Goal: Task Accomplishment & Management: Manage account settings

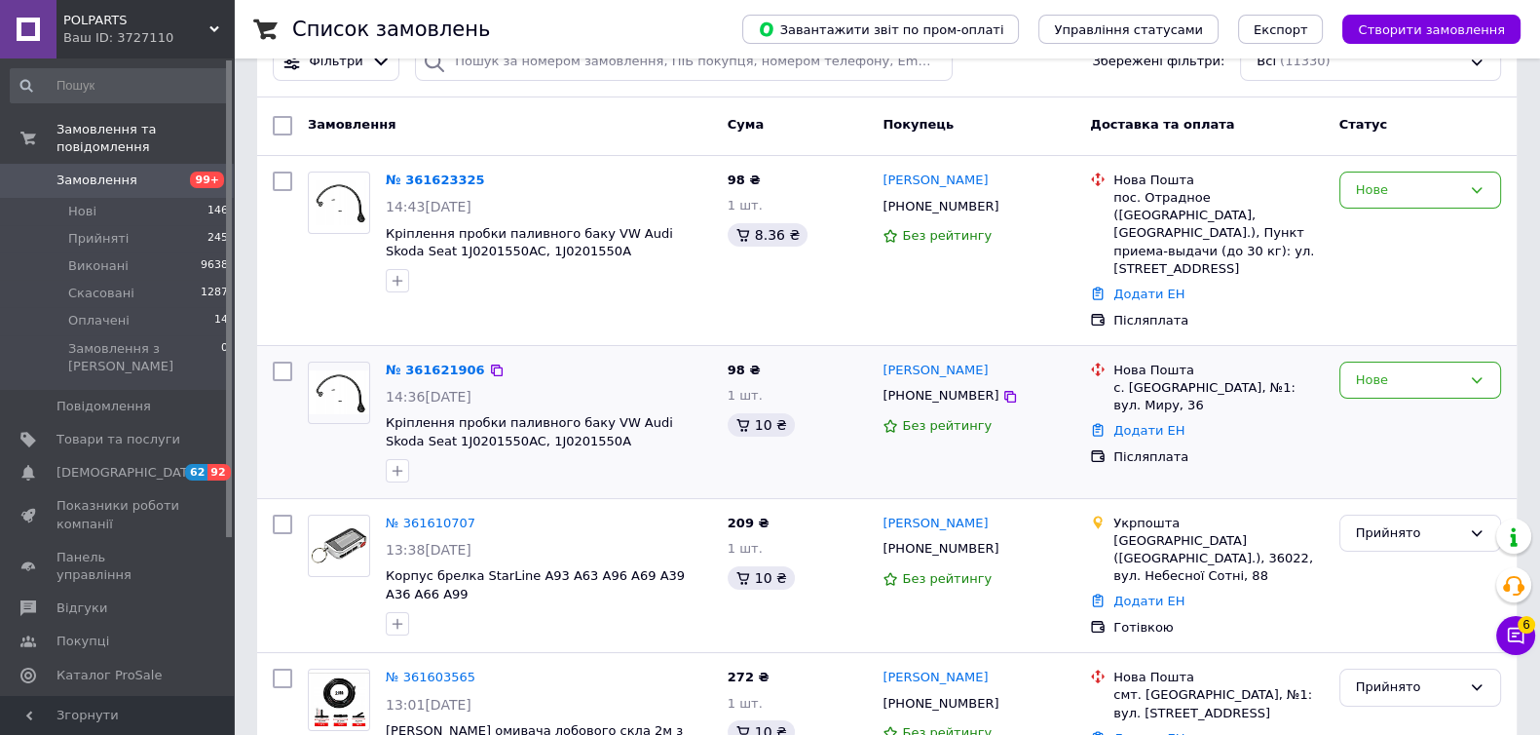
scroll to position [121, 0]
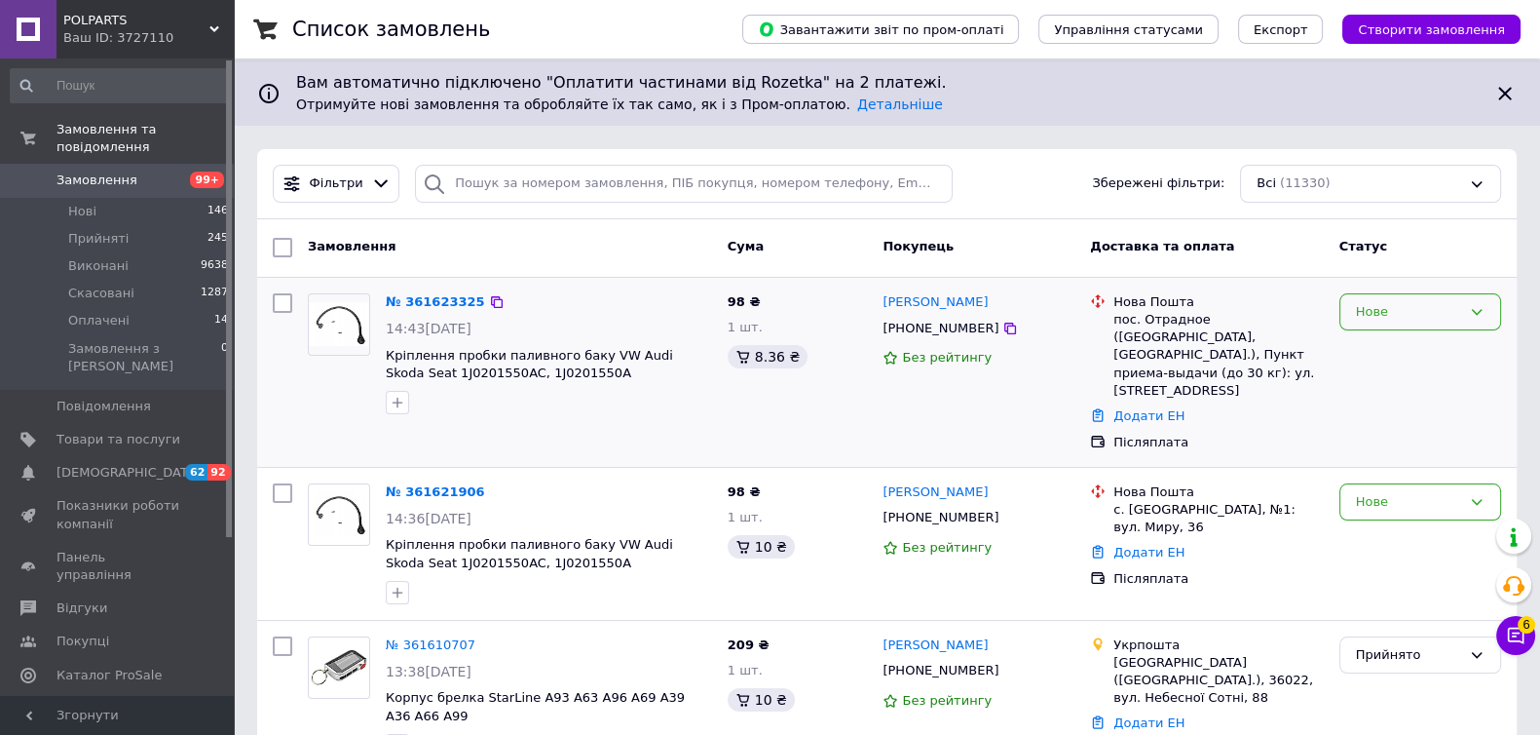
click at [1405, 324] on div "Нове" at bounding box center [1421, 312] width 162 height 38
click at [1390, 423] on li "Скасовано" at bounding box center [1421, 424] width 160 height 36
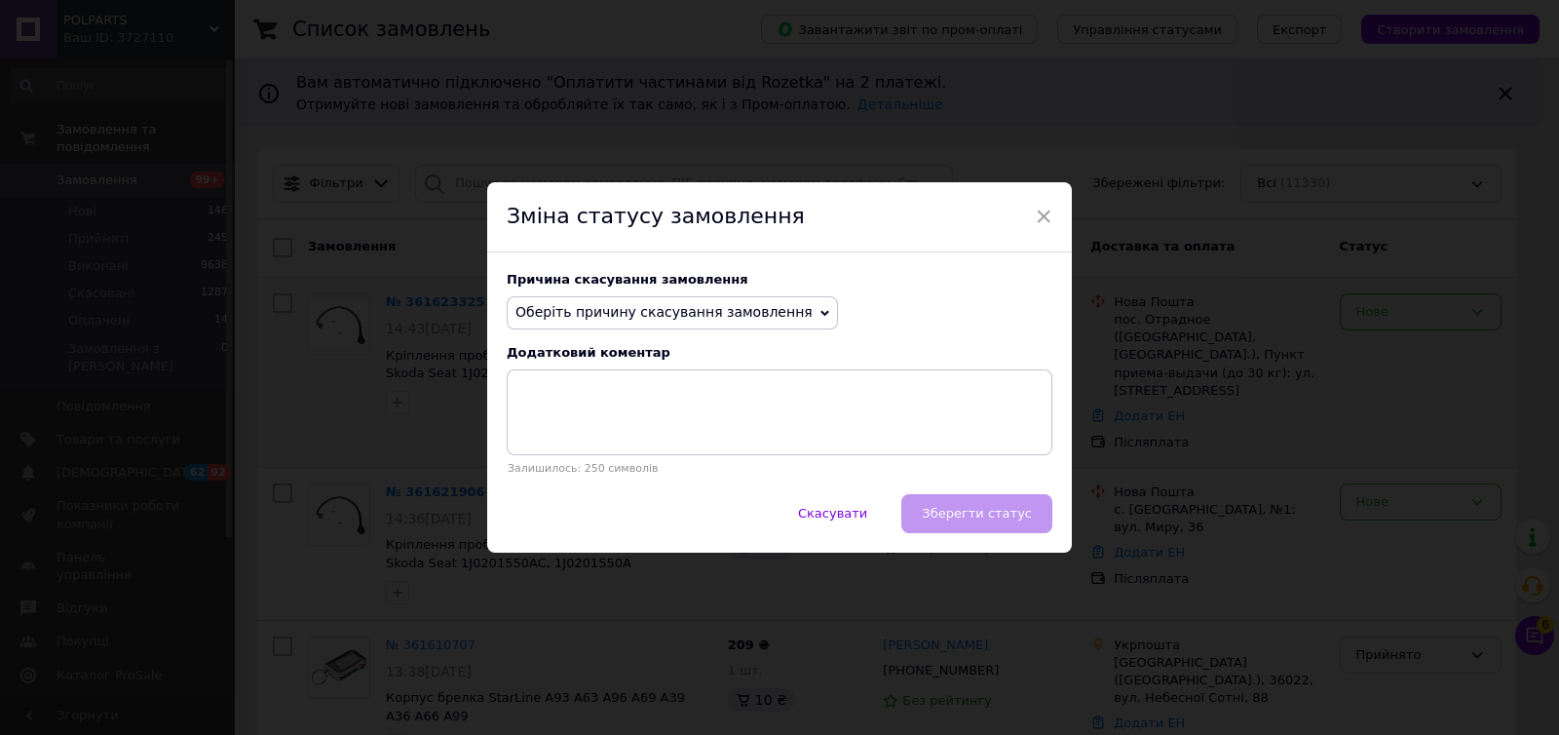
click at [748, 309] on span "Оберіть причину скасування замовлення" at bounding box center [663, 312] width 297 height 16
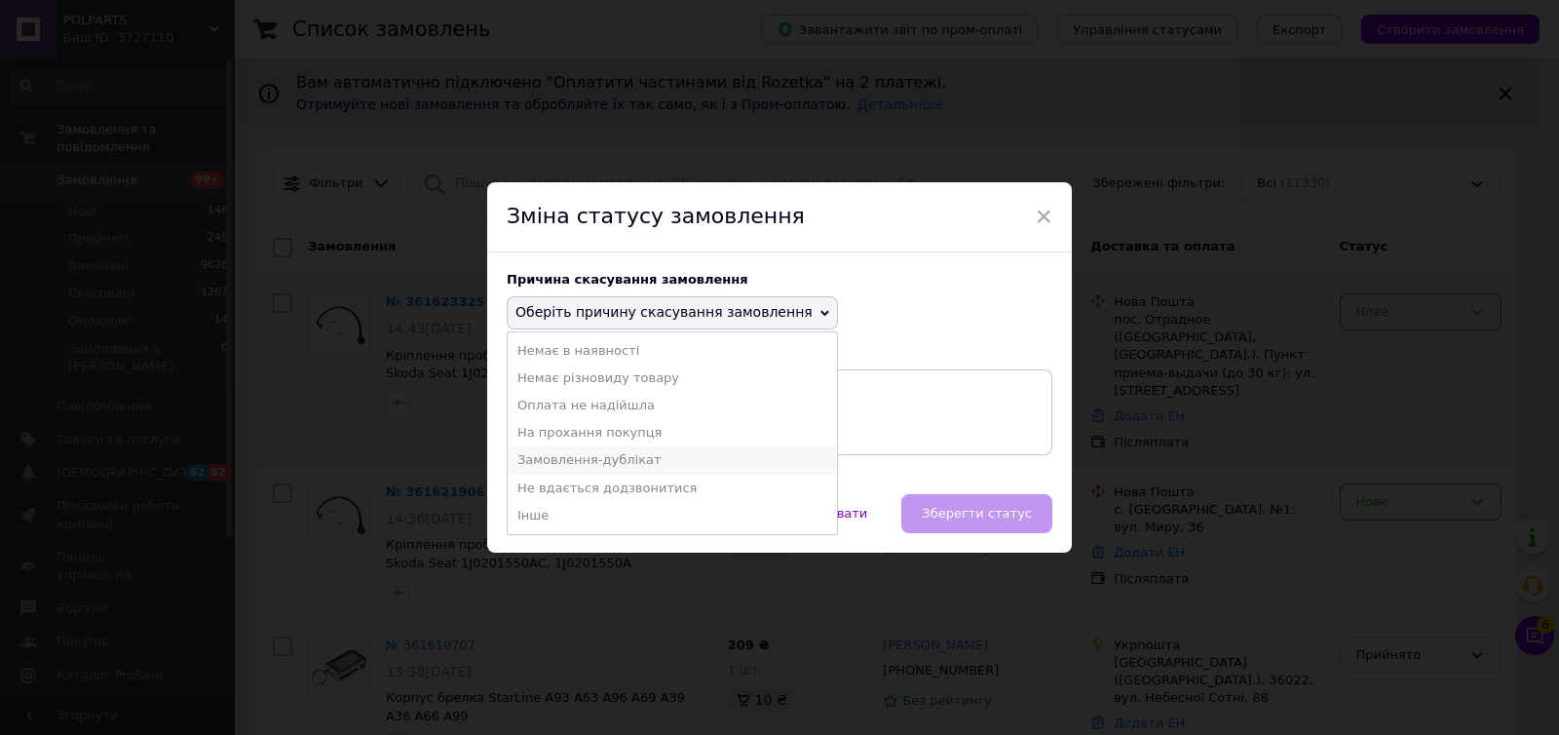
click at [621, 464] on li "Замовлення-дублікат" at bounding box center [672, 459] width 329 height 27
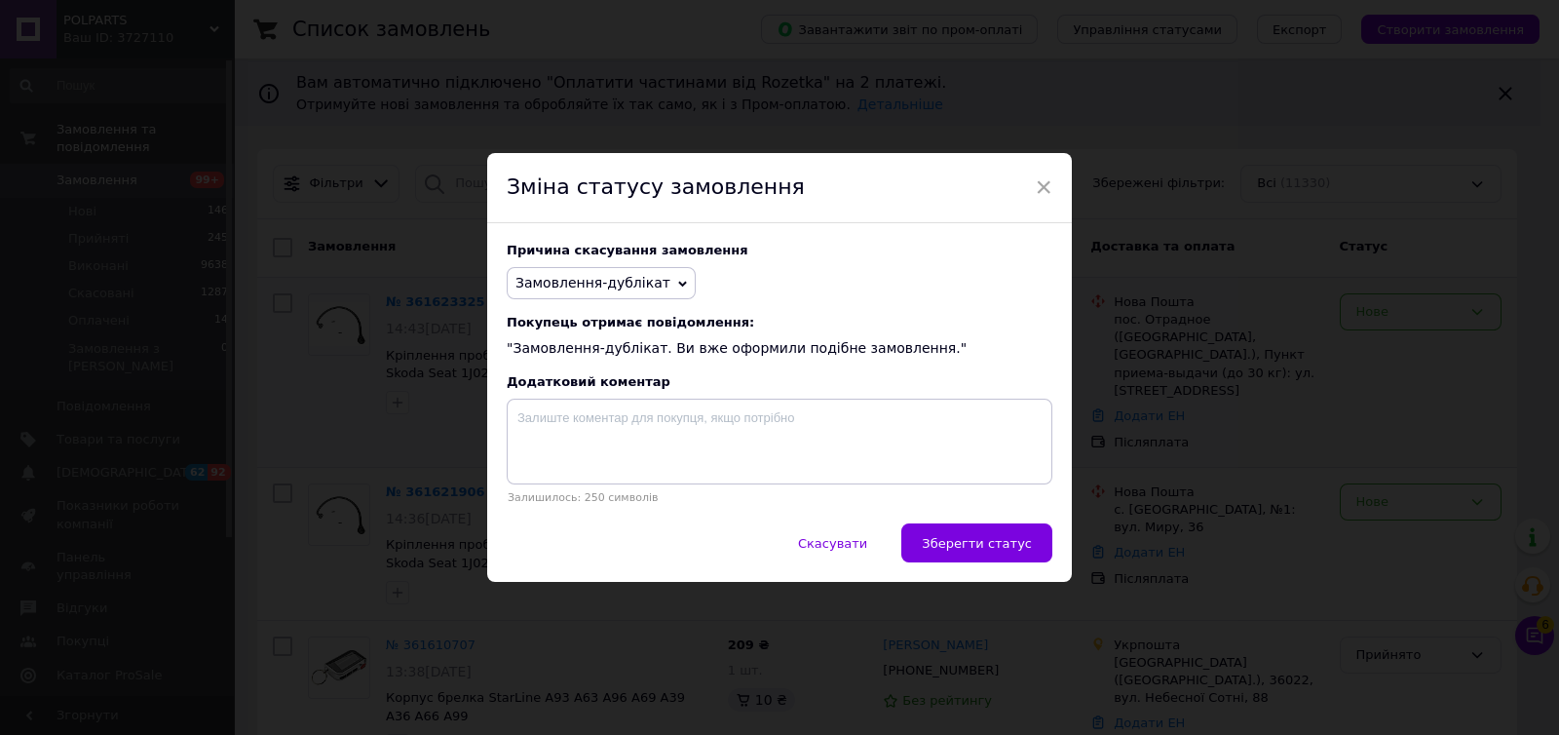
click at [941, 538] on span "Зберегти статус" at bounding box center [977, 543] width 110 height 15
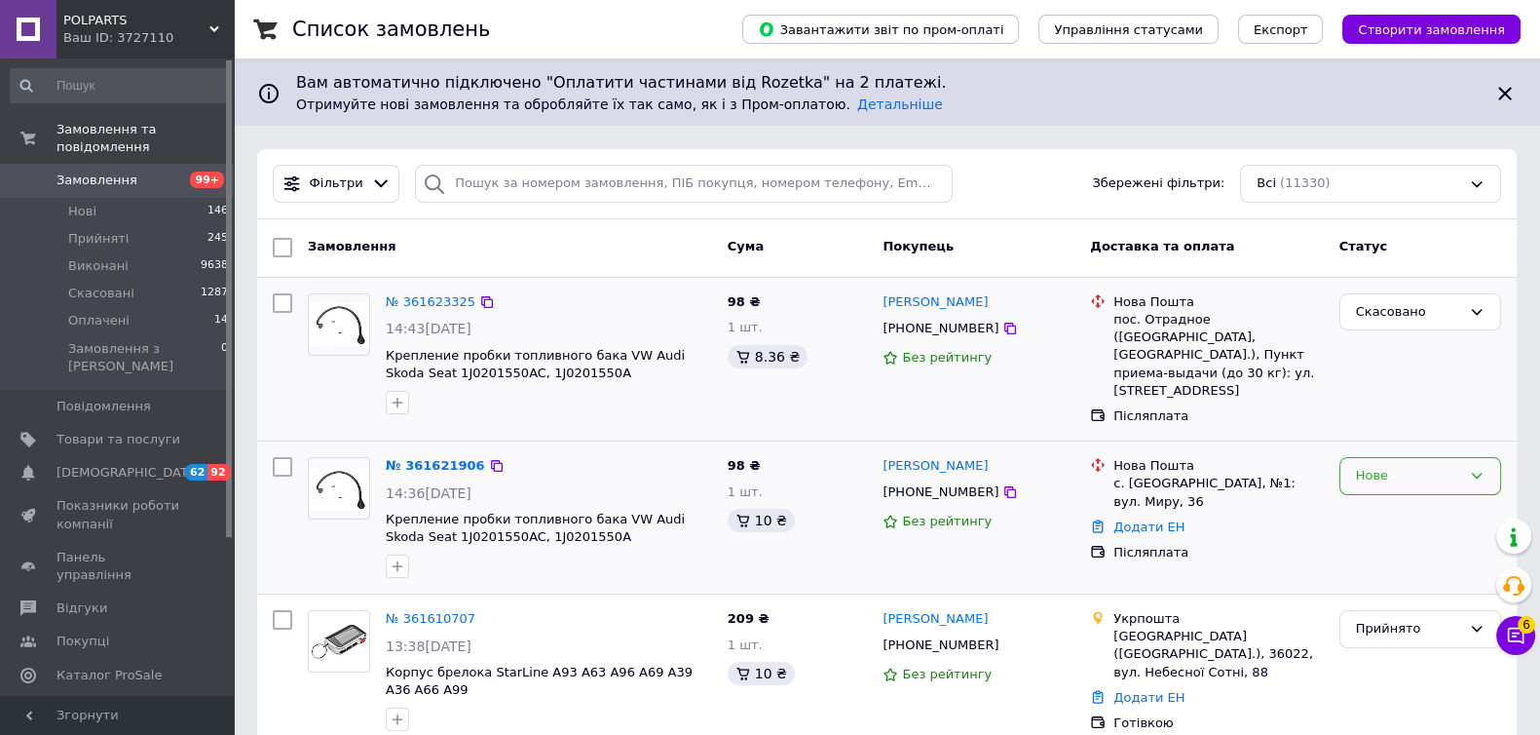
click at [1481, 457] on div "Нове" at bounding box center [1421, 476] width 162 height 38
click at [1460, 499] on li "Прийнято" at bounding box center [1421, 517] width 160 height 36
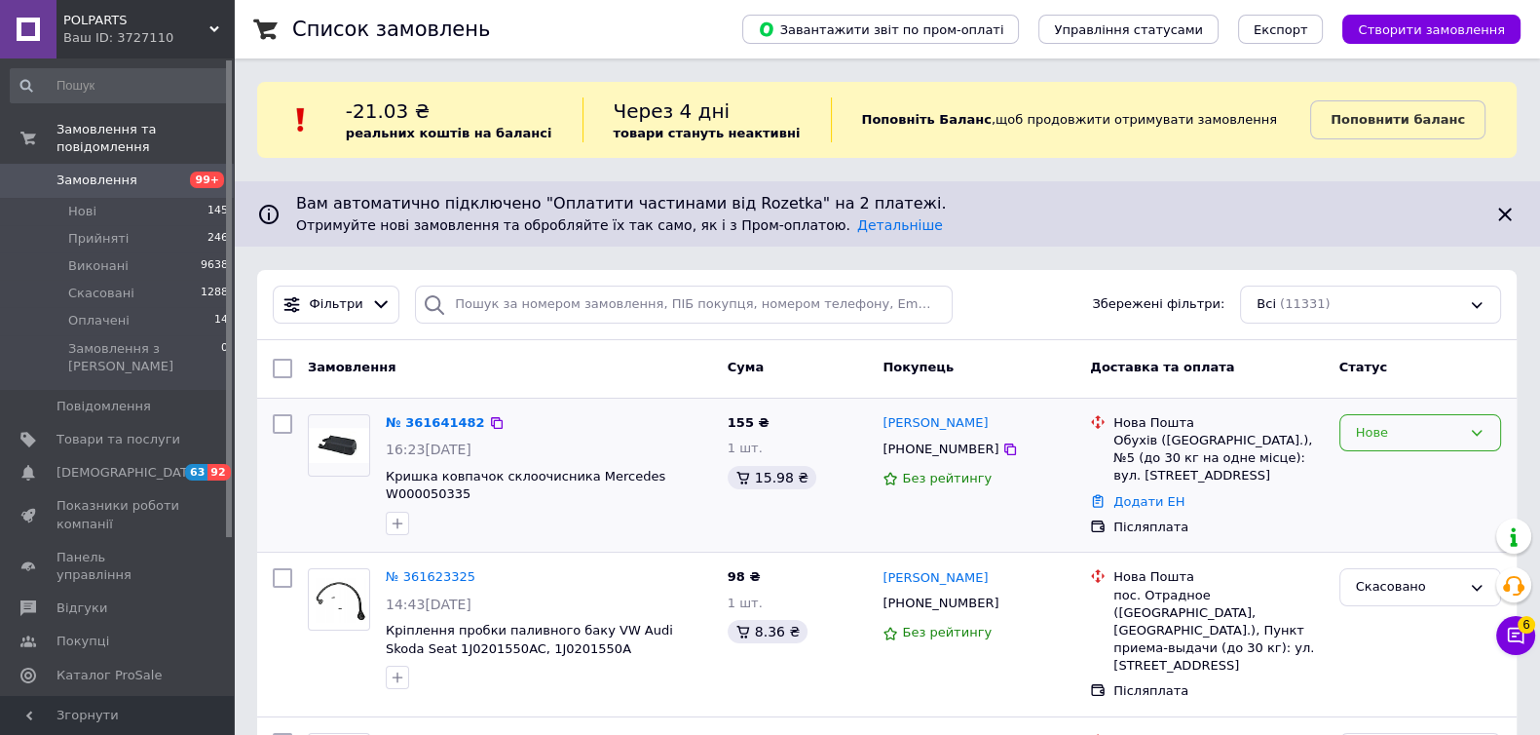
click at [1476, 425] on icon at bounding box center [1477, 433] width 16 height 16
click at [1453, 474] on li "Прийнято" at bounding box center [1421, 473] width 160 height 36
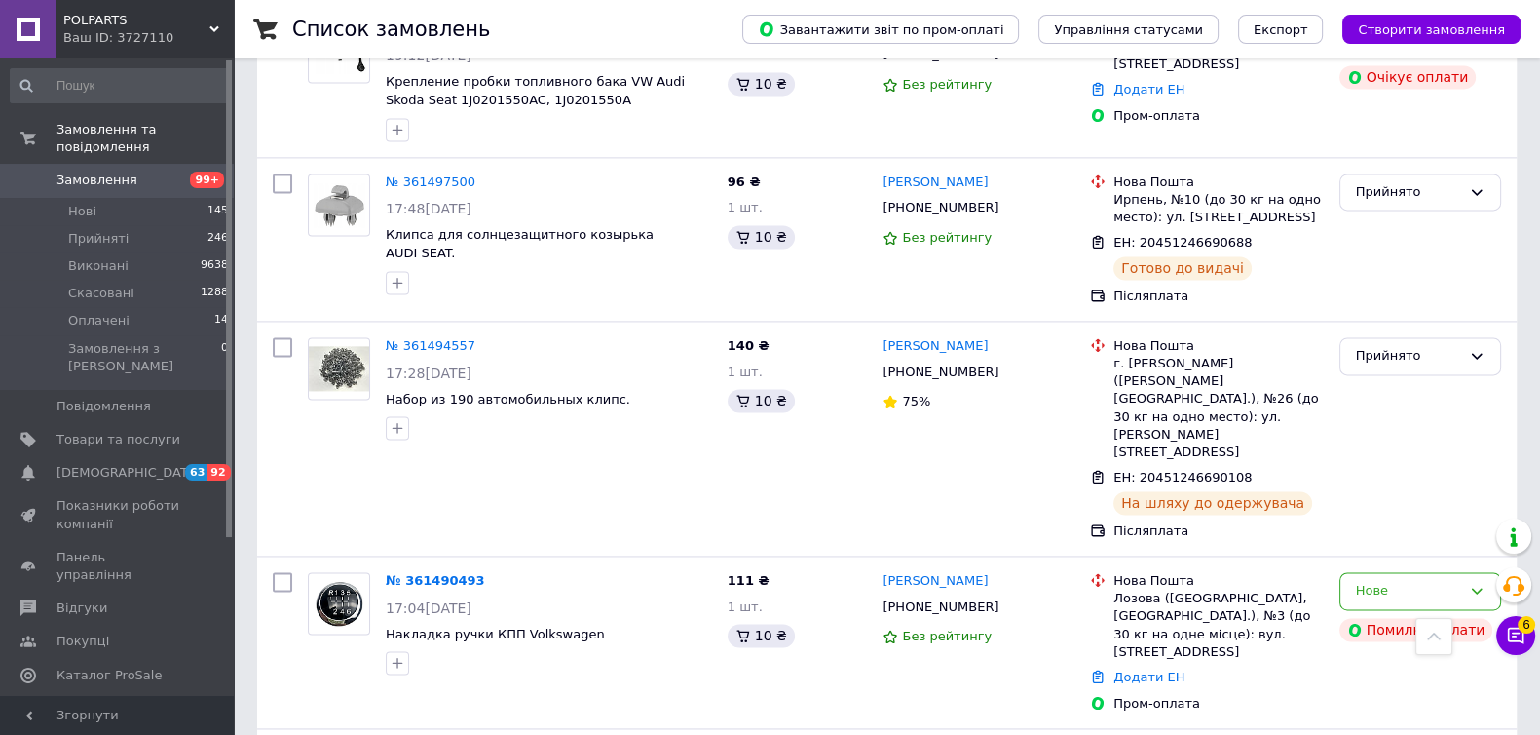
scroll to position [3531, 0]
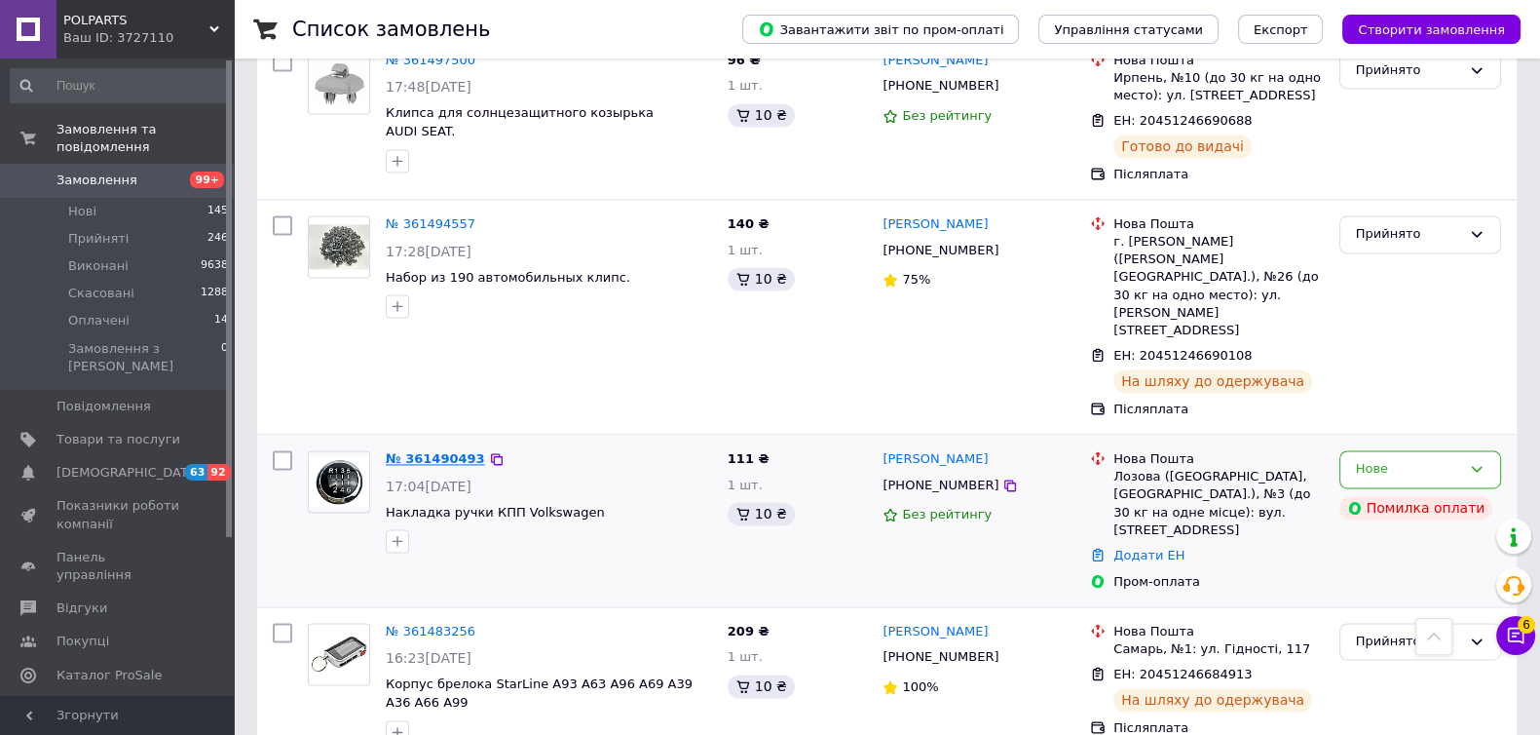
click at [421, 451] on link "№ 361490493" at bounding box center [435, 458] width 99 height 15
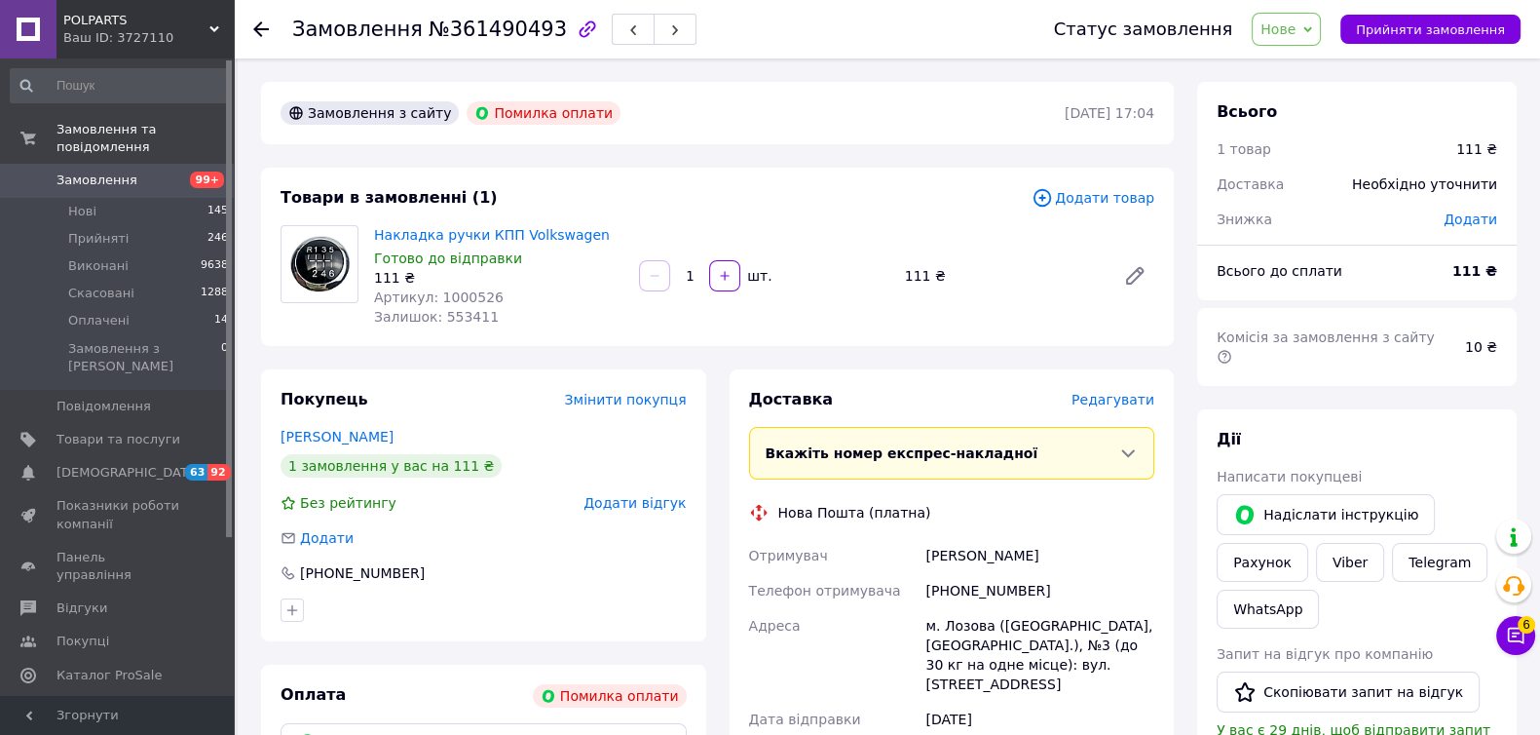
click at [1296, 26] on span "Нове" at bounding box center [1278, 29] width 35 height 16
click at [1304, 134] on li "Скасовано" at bounding box center [1298, 126] width 90 height 29
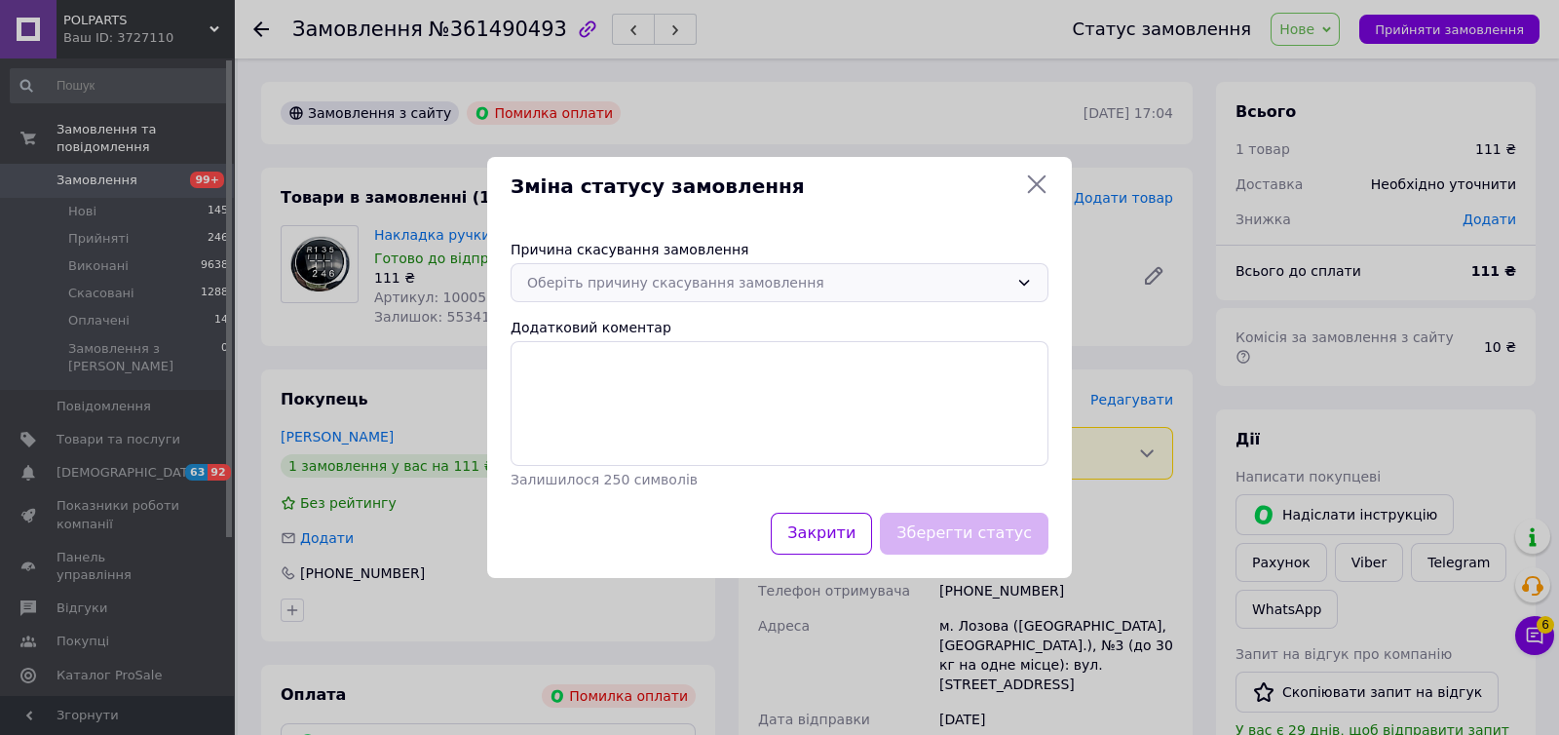
click at [795, 282] on div "Оберіть причину скасування замовлення" at bounding box center [767, 282] width 481 height 21
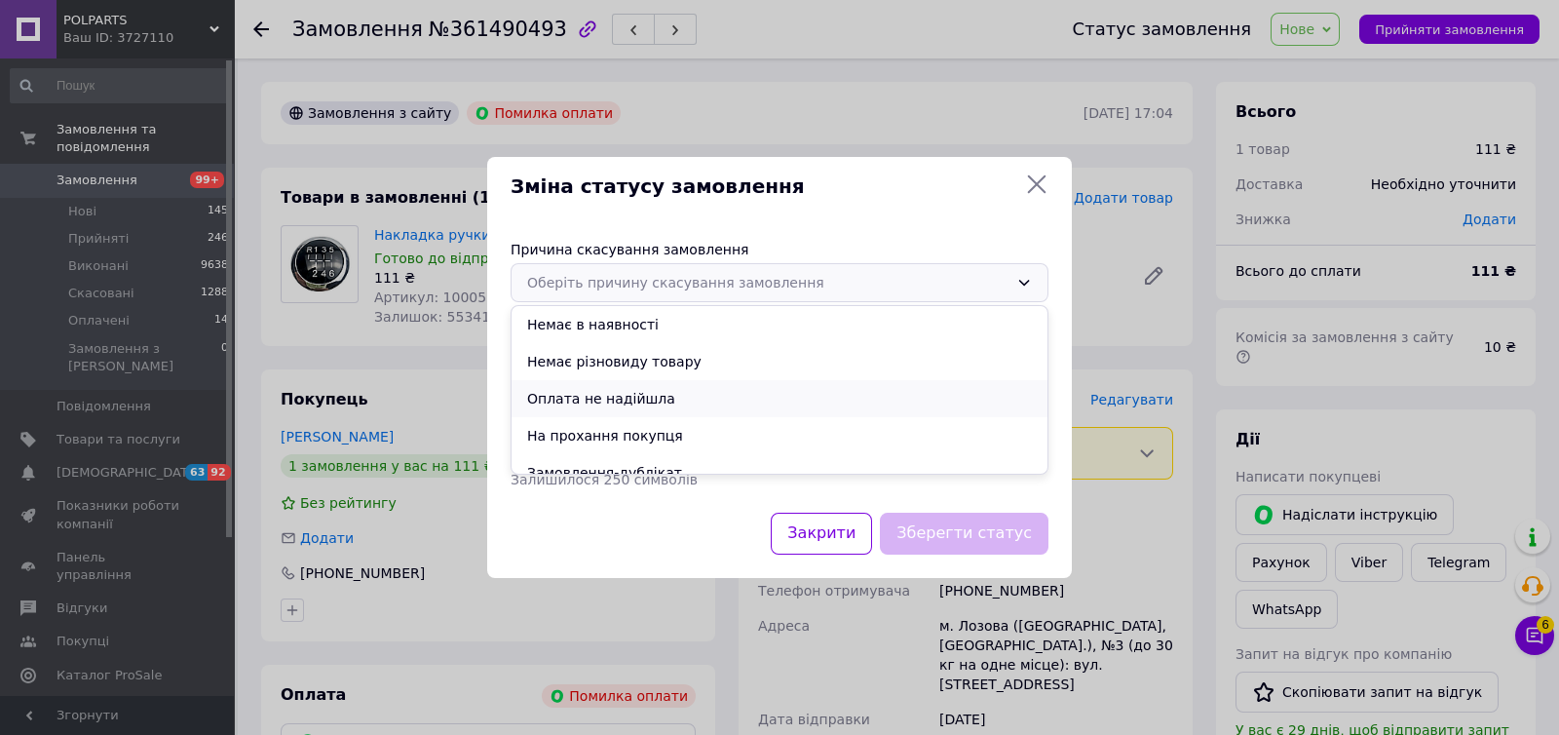
click at [633, 393] on li "Оплата не надійшла" at bounding box center [779, 398] width 536 height 37
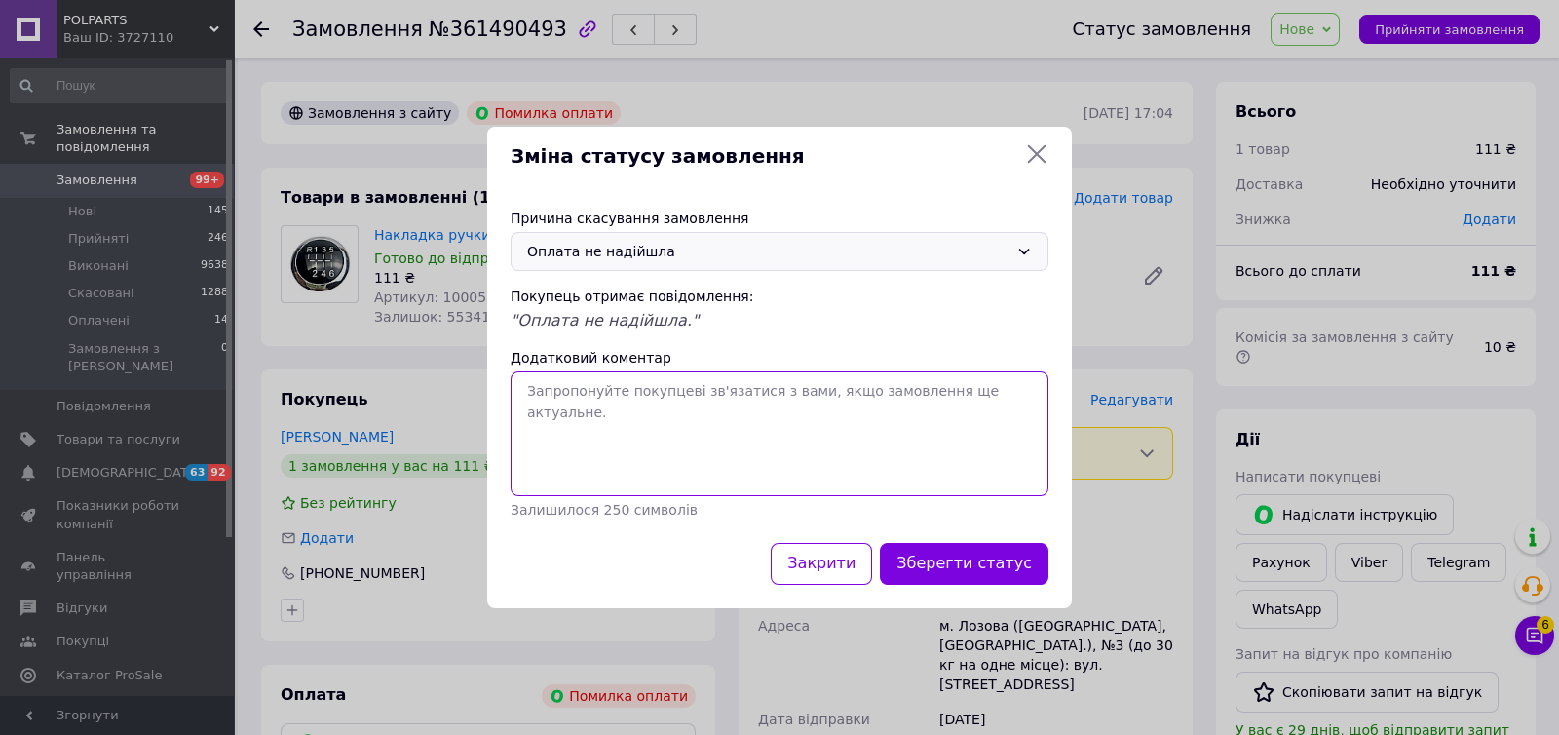
click at [631, 405] on textarea "Додатковий коментар" at bounding box center [779, 433] width 538 height 125
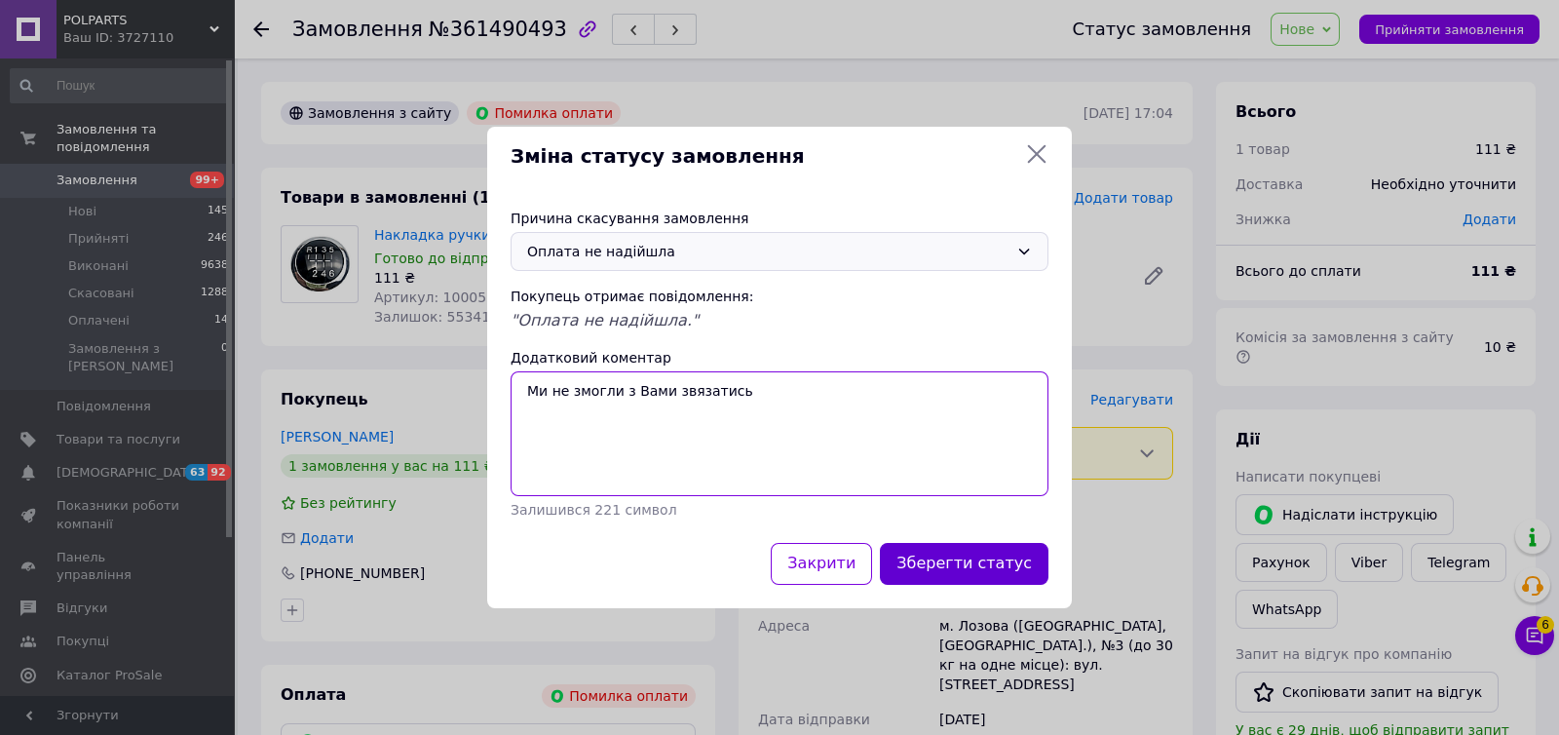
type textarea "Ми не змогли з Вами звязатись"
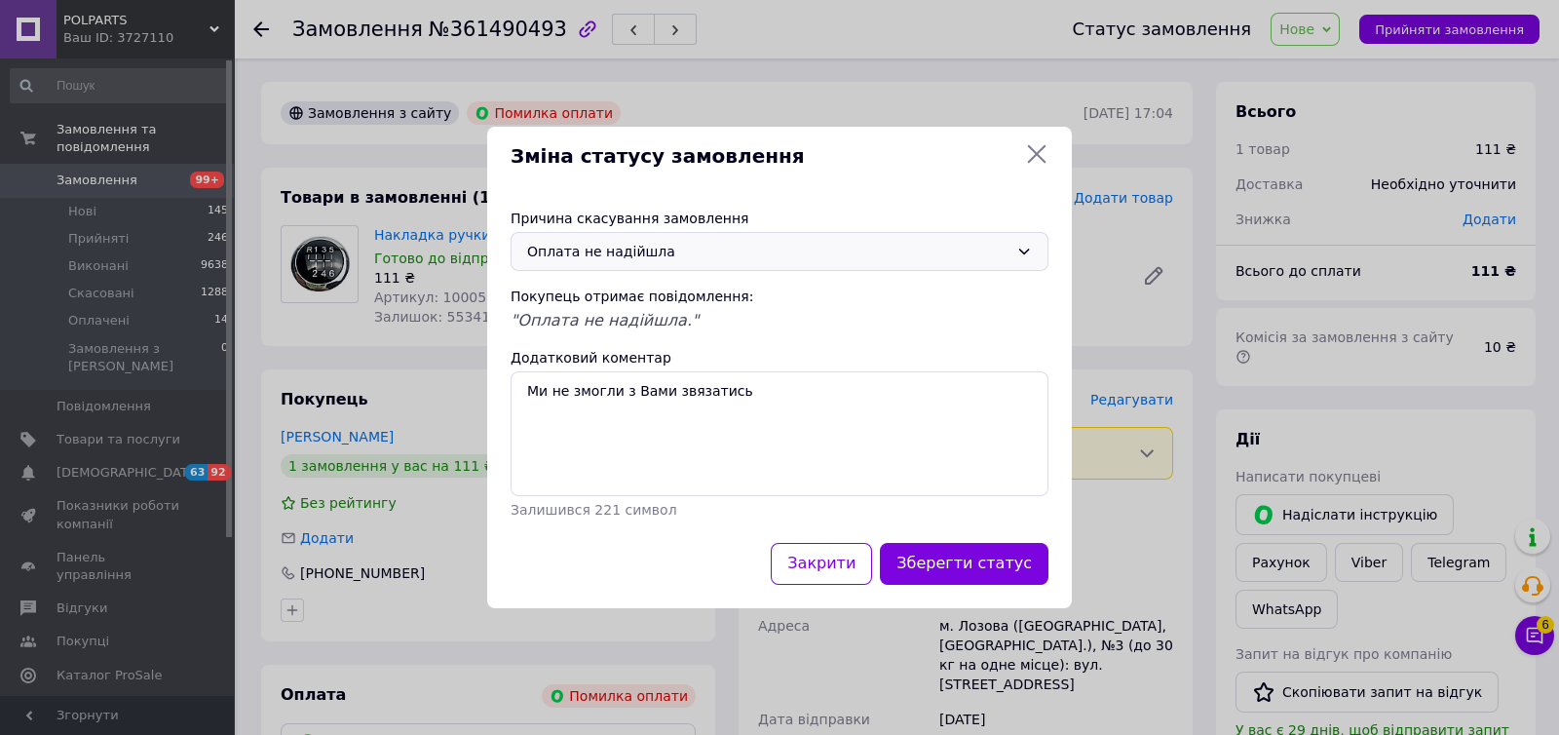
click at [964, 566] on button "Зберегти статус" at bounding box center [964, 564] width 169 height 42
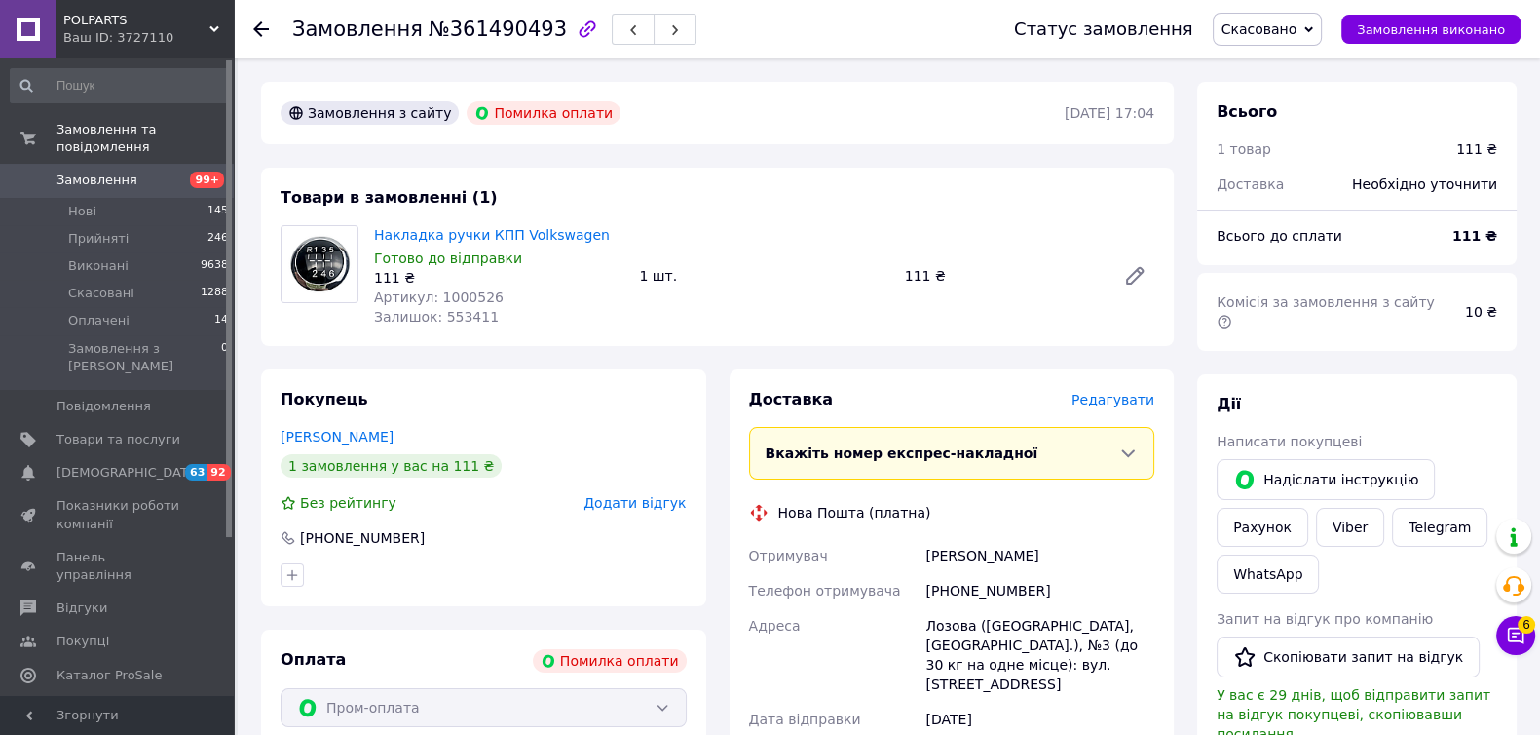
click at [275, 20] on div at bounding box center [272, 29] width 39 height 58
click at [263, 28] on use at bounding box center [261, 29] width 16 height 16
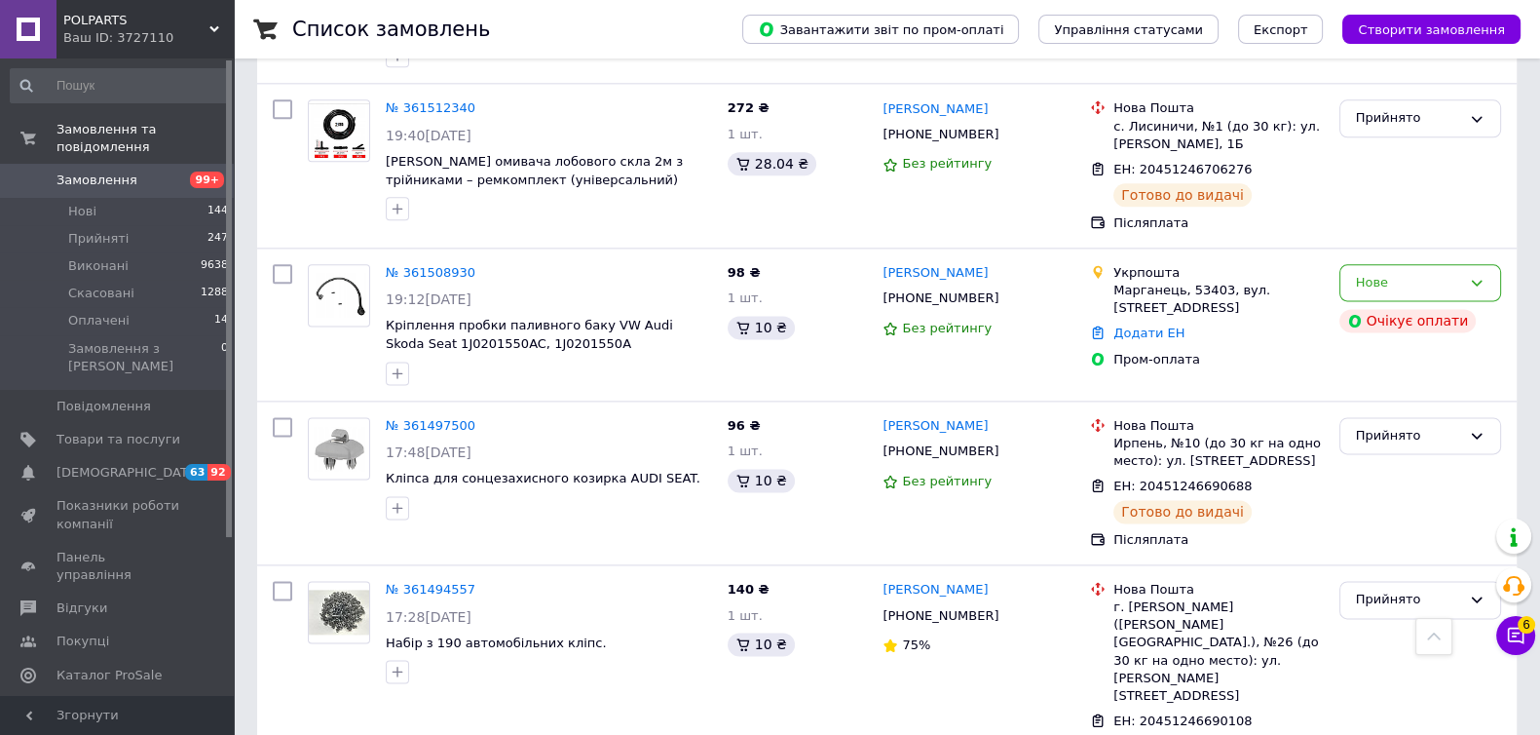
scroll to position [3043, 0]
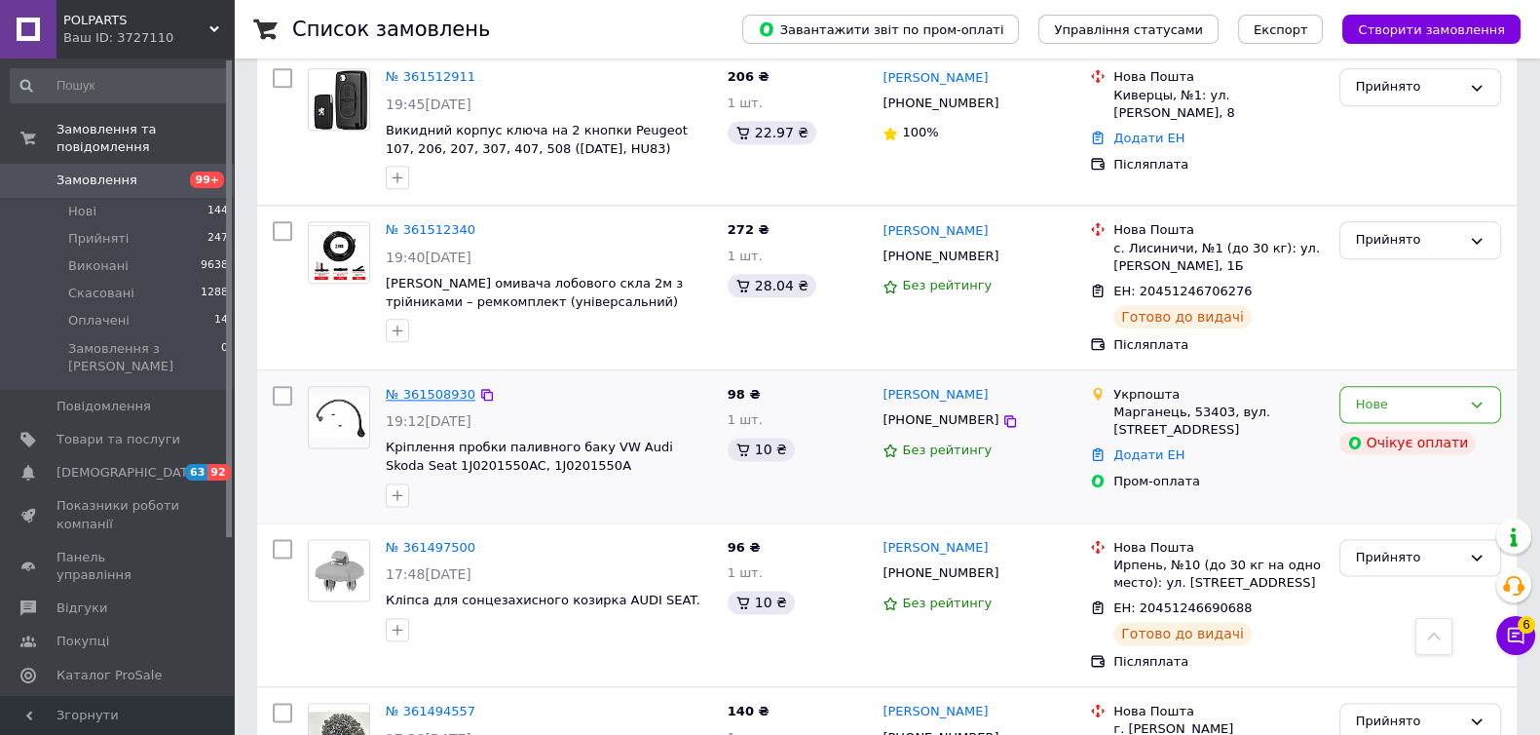
click at [443, 387] on link "№ 361508930" at bounding box center [431, 394] width 90 height 15
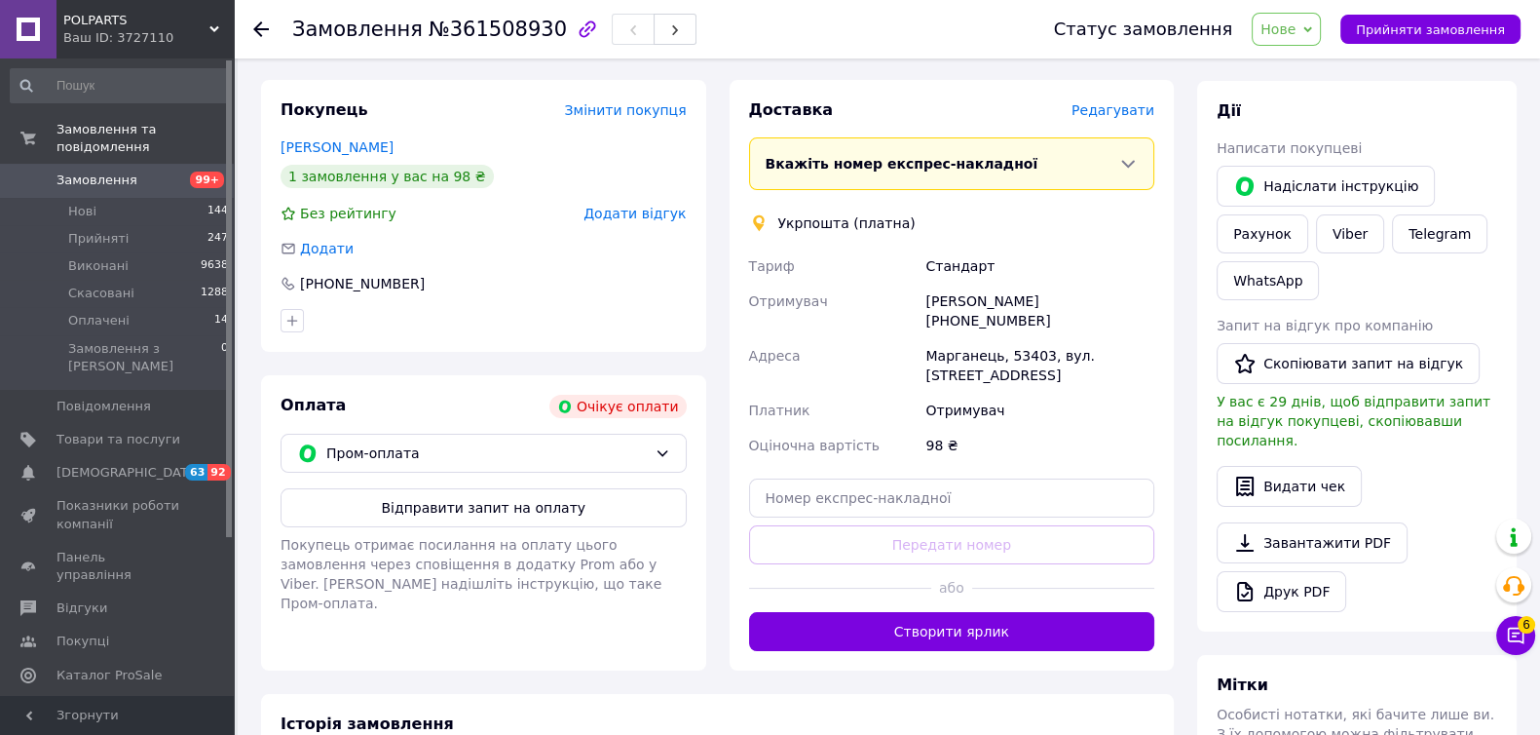
scroll to position [658, 0]
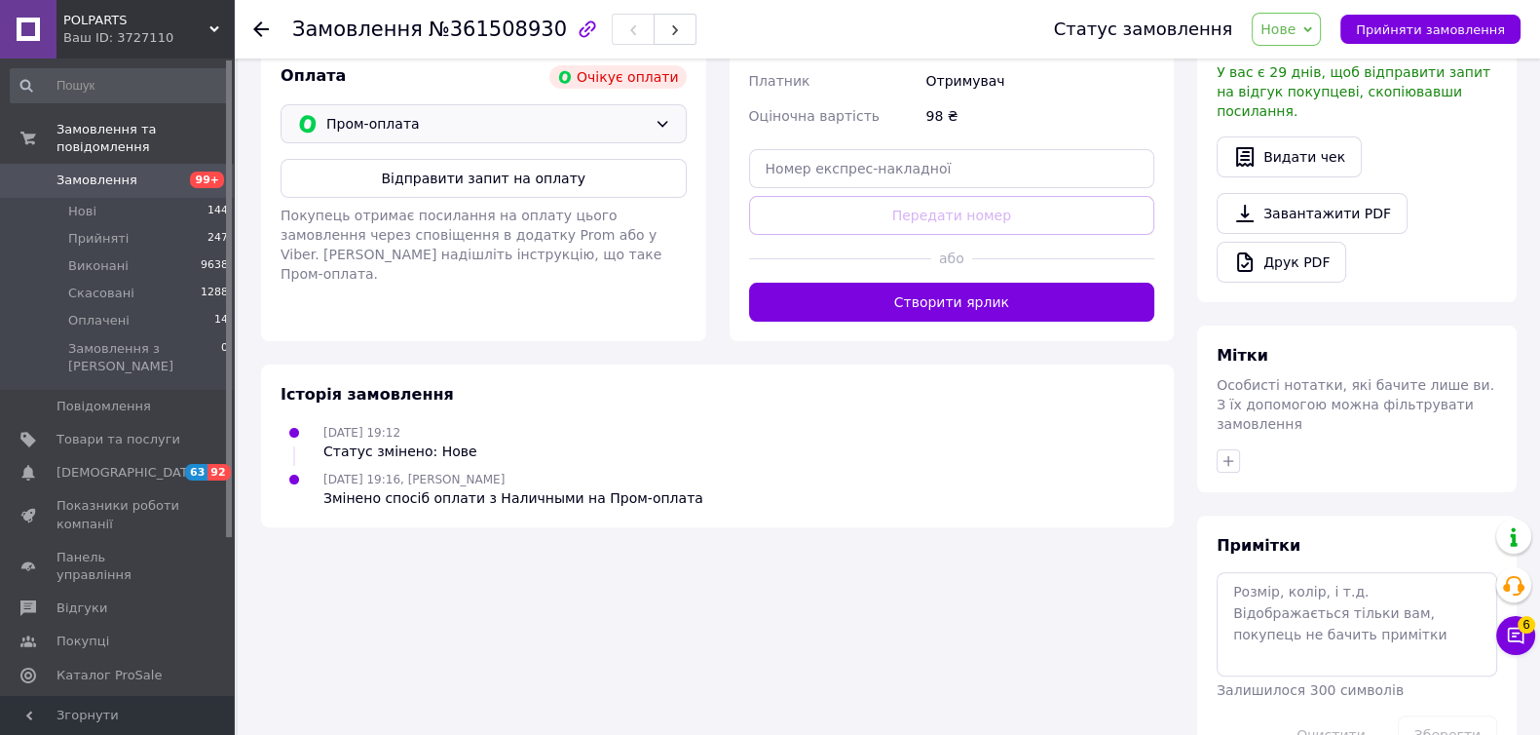
click at [640, 126] on span "Пром-оплата" at bounding box center [486, 123] width 321 height 21
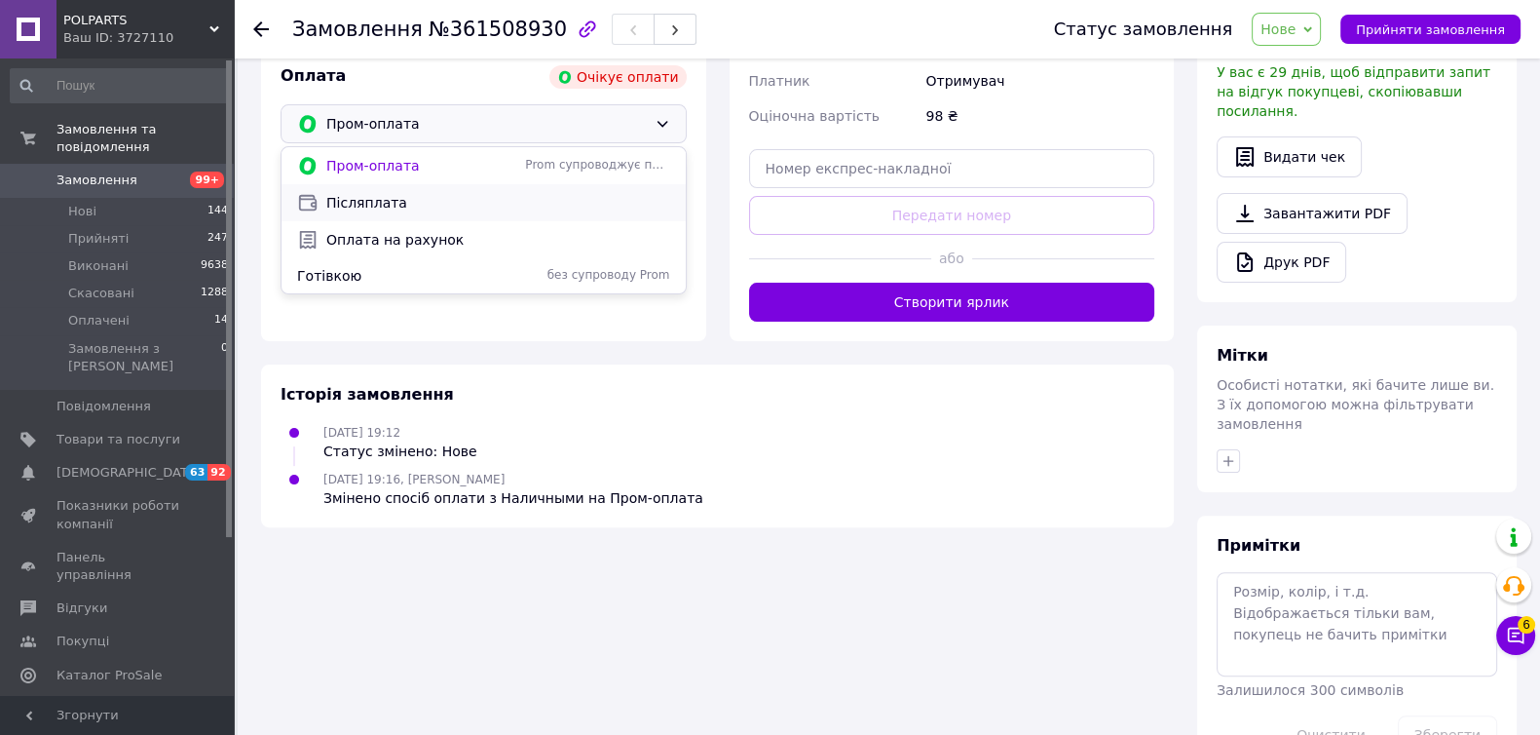
click at [540, 193] on span "Післяплата" at bounding box center [498, 202] width 344 height 19
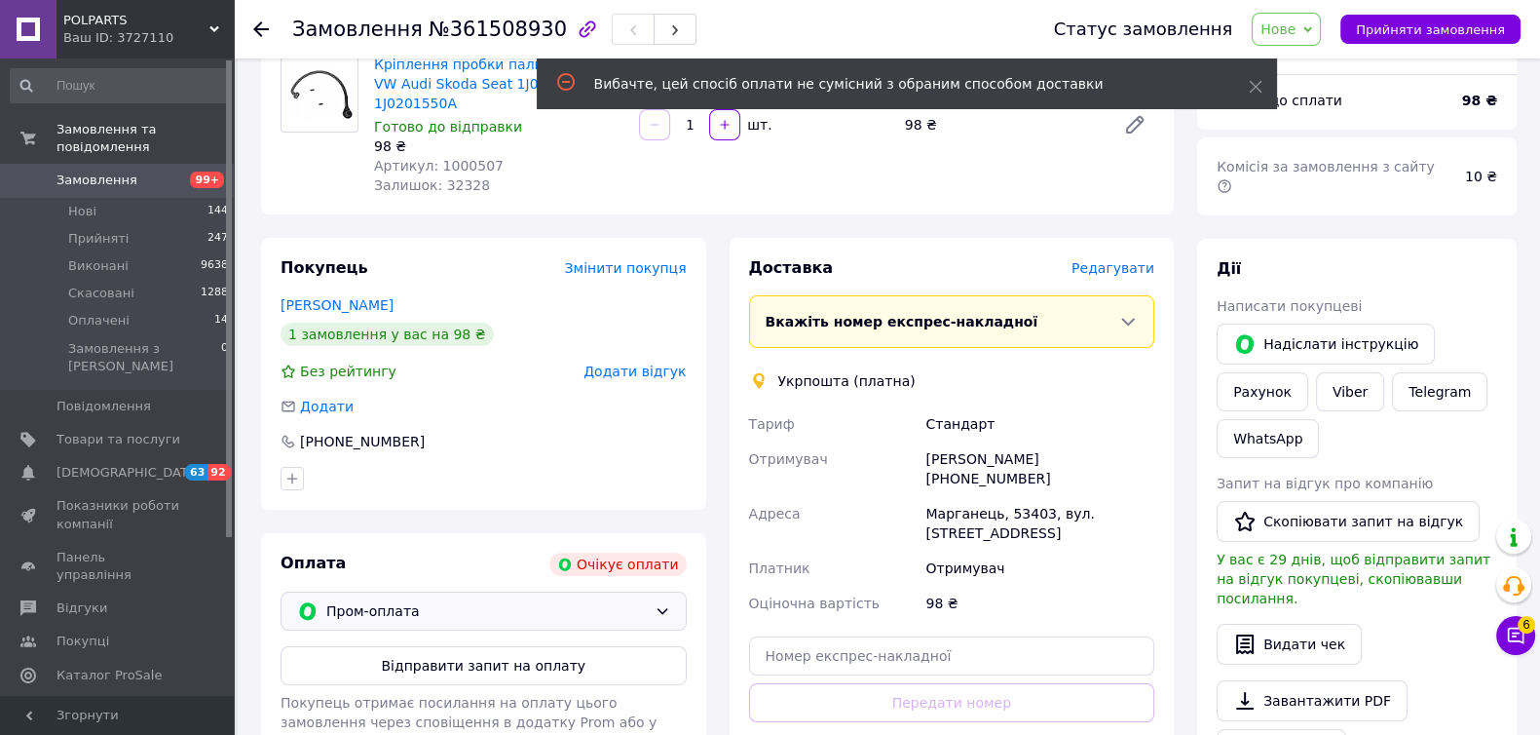
scroll to position [49, 0]
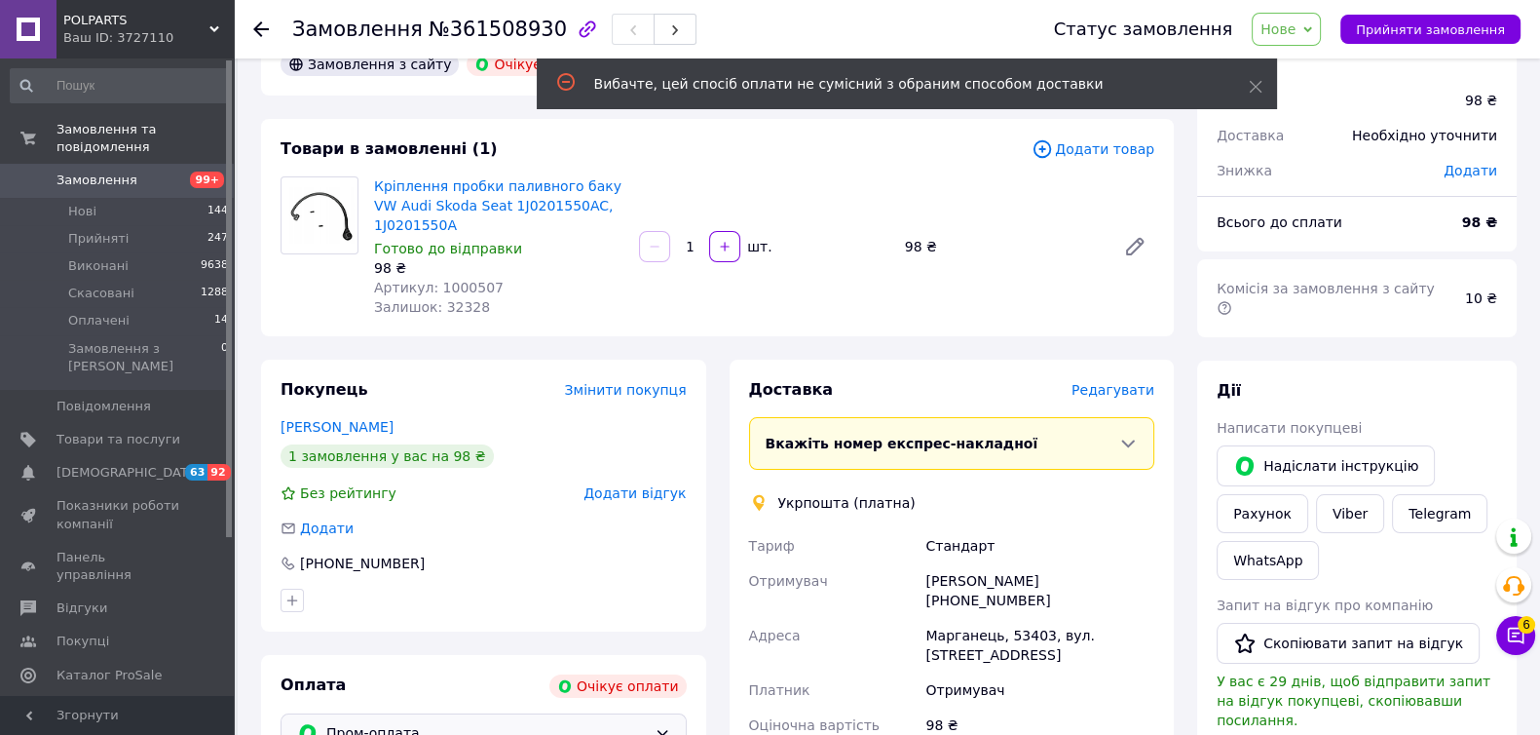
click at [1321, 21] on span "Нове" at bounding box center [1286, 29] width 69 height 33
click at [1304, 65] on li "Прийнято" at bounding box center [1298, 68] width 90 height 29
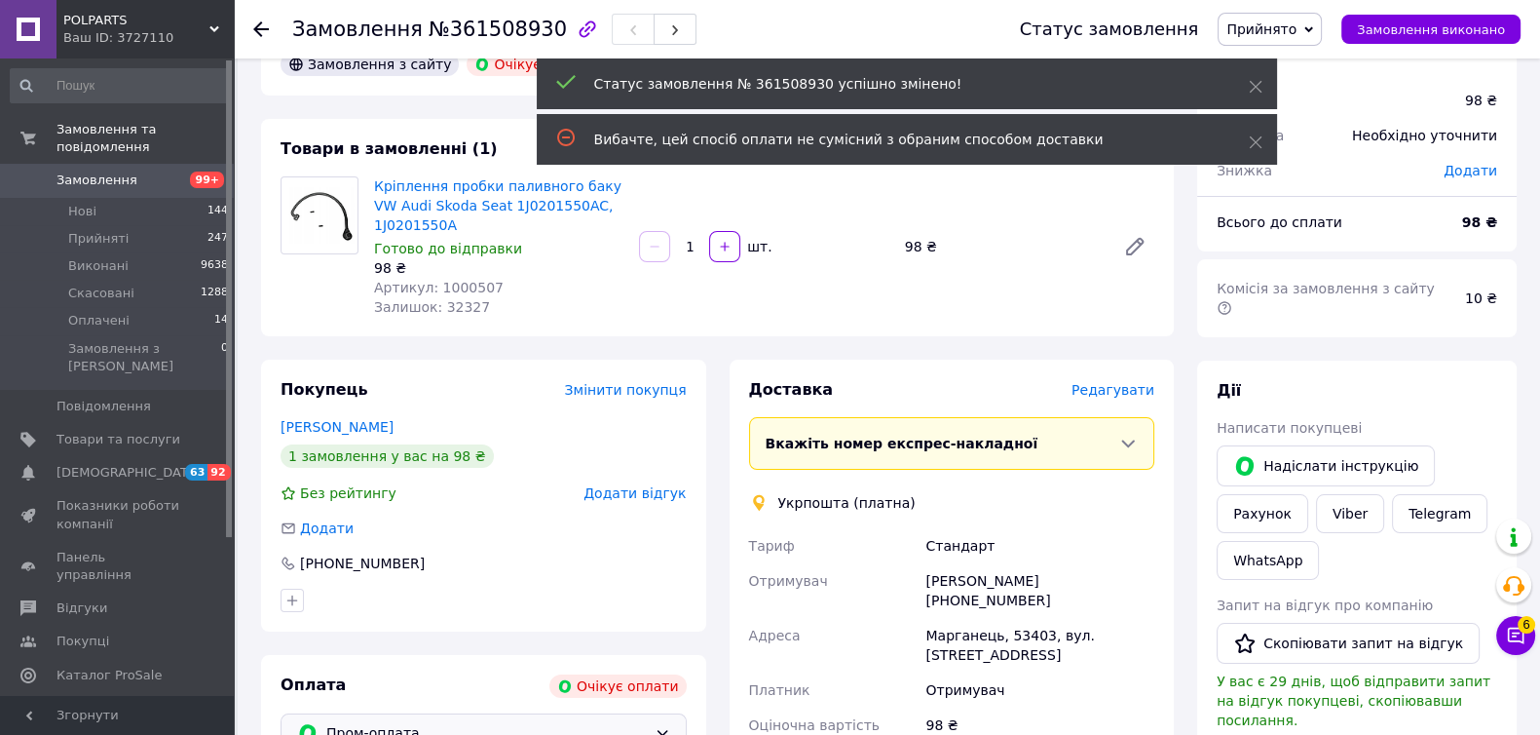
click at [120, 171] on span "Замовлення" at bounding box center [97, 180] width 81 height 18
